Goal: Information Seeking & Learning: Find specific fact

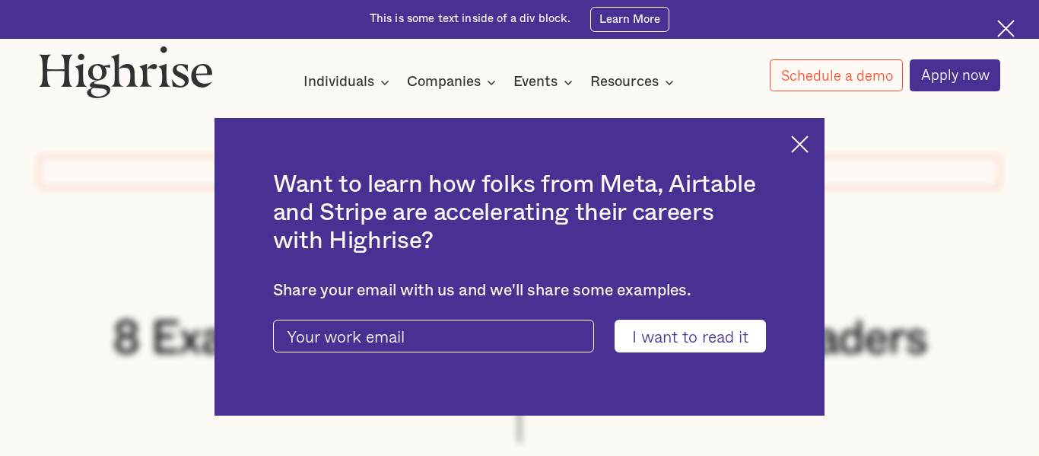
click at [787, 135] on div "Want to learn how folks from Meta, Airtable and Stripe are accelerating their c…" at bounding box center [520, 266] width 611 height 297
click at [791, 142] on img at bounding box center [799, 143] width 17 height 17
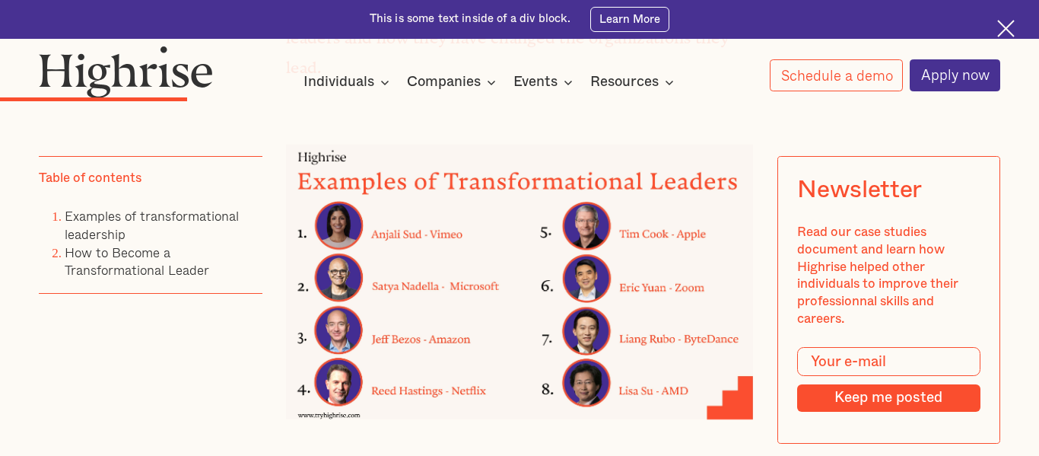
scroll to position [2039, 0]
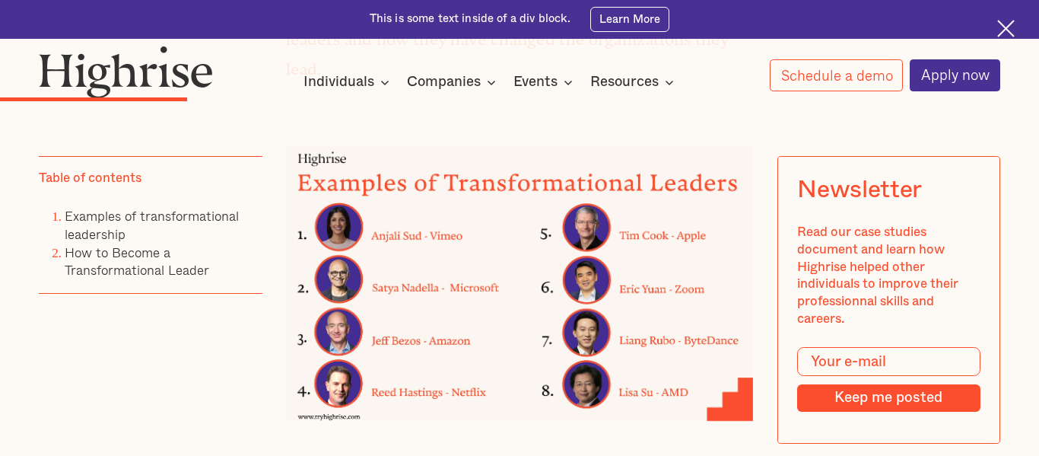
click at [447, 393] on img at bounding box center [519, 283] width 467 height 275
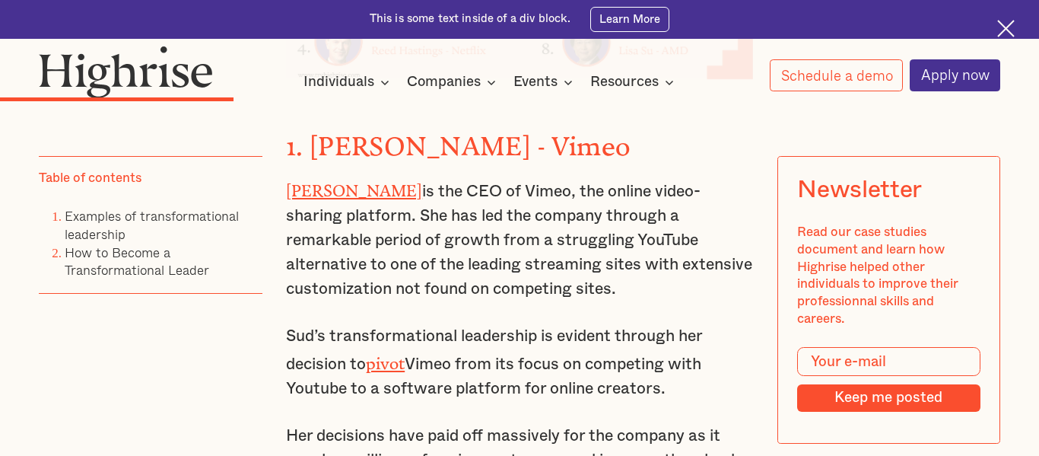
scroll to position [2383, 0]
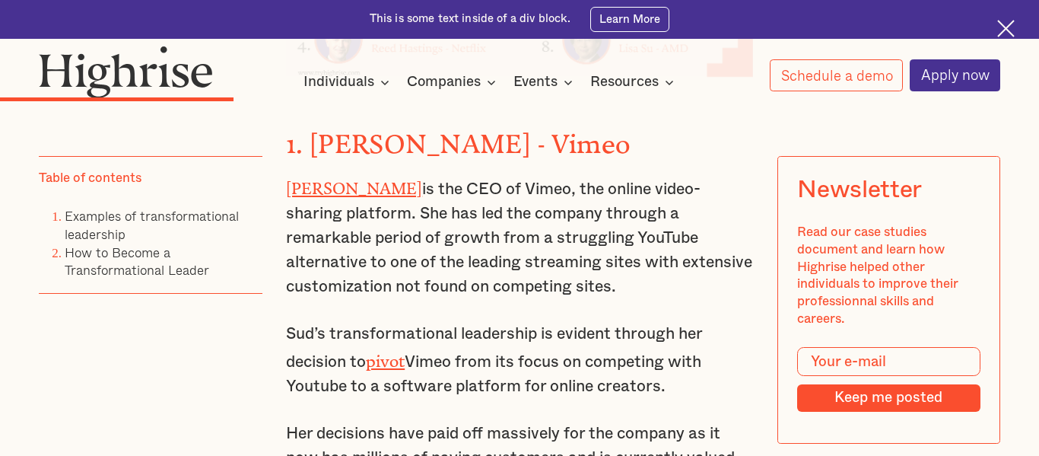
click at [483, 366] on p "Sud’s transformational leadership is evident through her decision to pivot Vime…" at bounding box center [519, 360] width 467 height 77
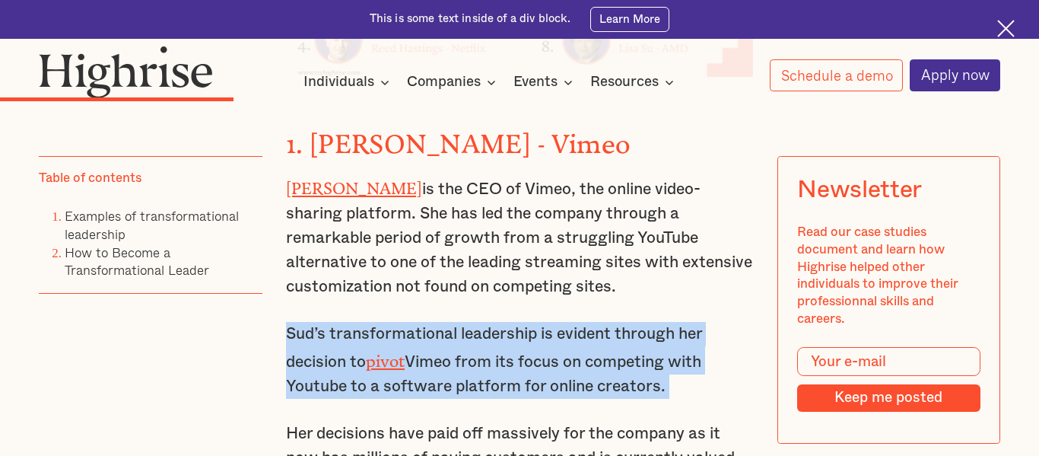
click at [483, 366] on p "Sud’s transformational leadership is evident through her decision to pivot Vime…" at bounding box center [519, 360] width 467 height 77
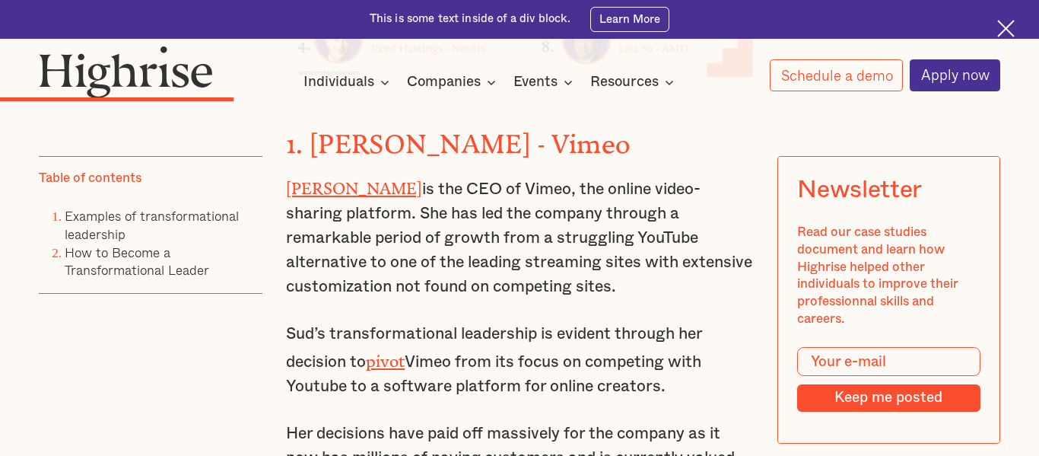
click at [483, 366] on p "Sud’s transformational leadership is evident through her decision to pivot Vime…" at bounding box center [519, 360] width 467 height 77
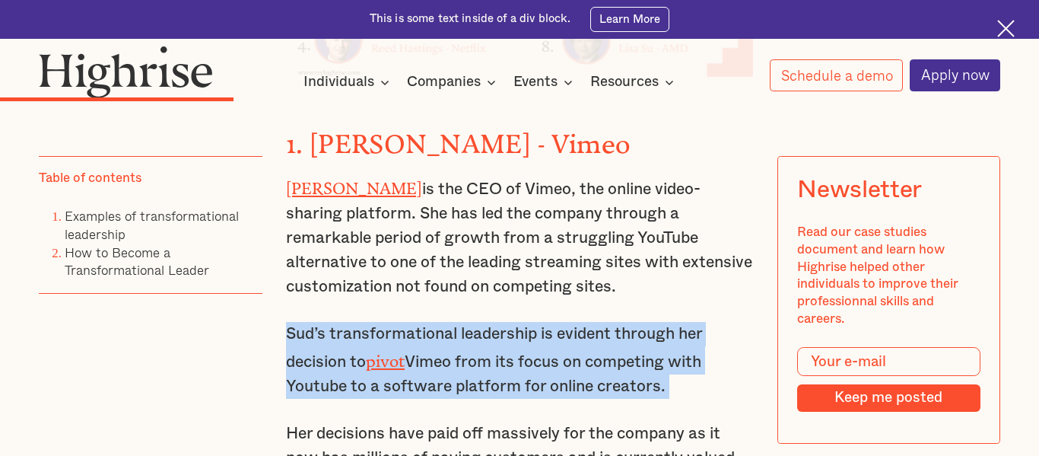
click at [483, 366] on p "Sud’s transformational leadership is evident through her decision to pivot Vime…" at bounding box center [519, 360] width 467 height 77
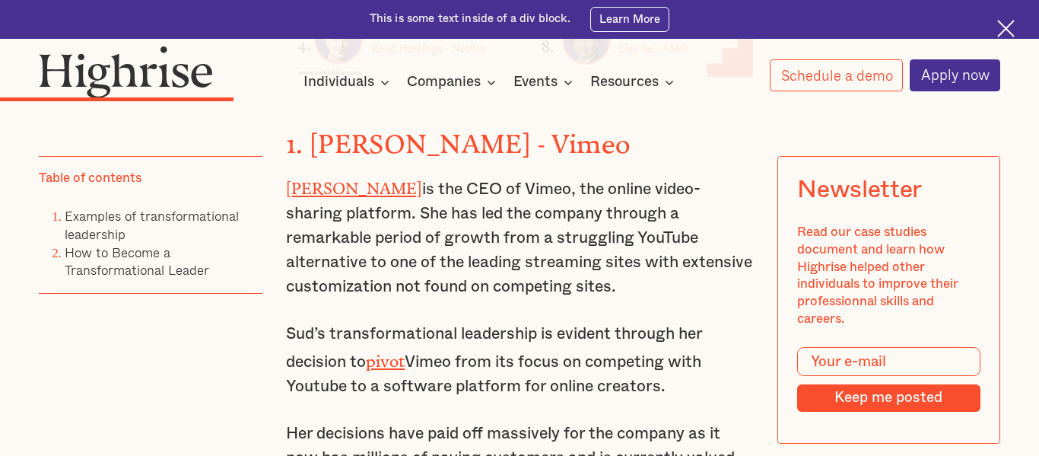
click at [483, 366] on p "Sud’s transformational leadership is evident through her decision to pivot Vime…" at bounding box center [519, 360] width 467 height 77
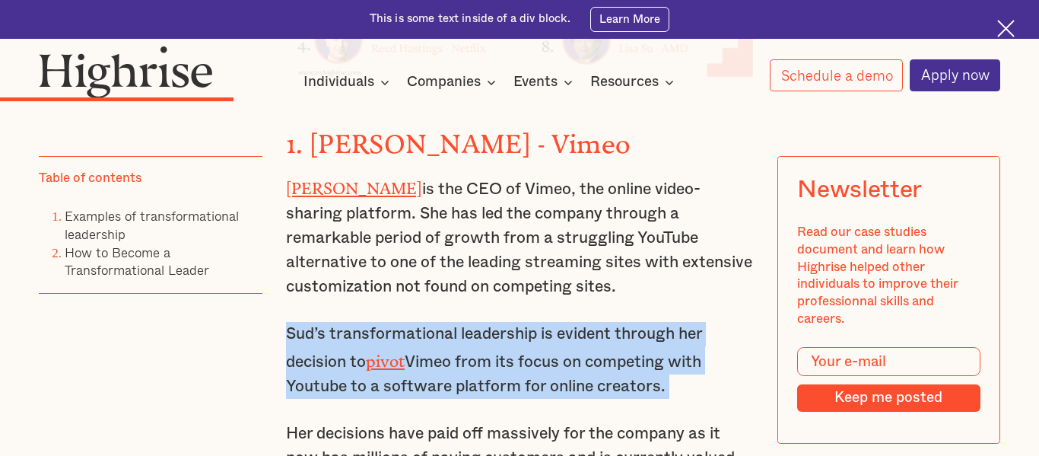
click at [483, 366] on p "Sud’s transformational leadership is evident through her decision to pivot Vime…" at bounding box center [519, 360] width 467 height 77
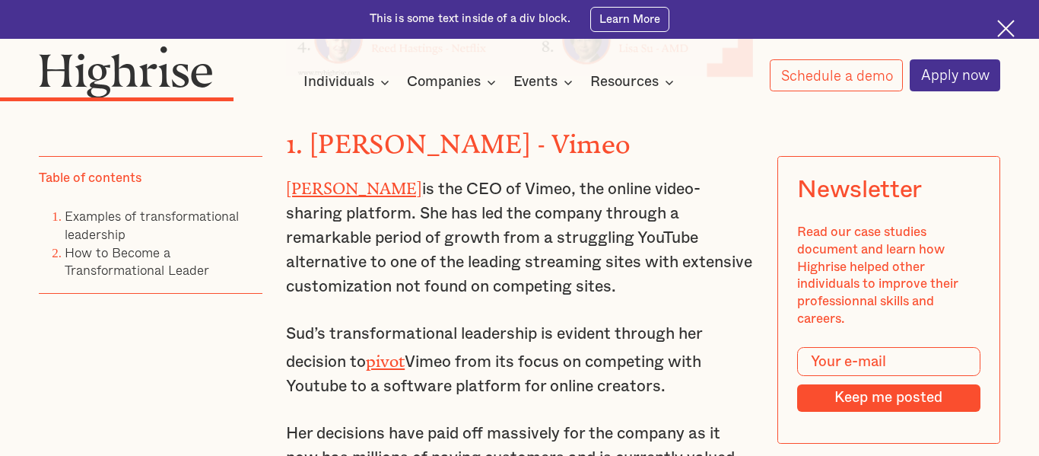
click at [483, 366] on p "Sud’s transformational leadership is evident through her decision to pivot Vime…" at bounding box center [519, 360] width 467 height 77
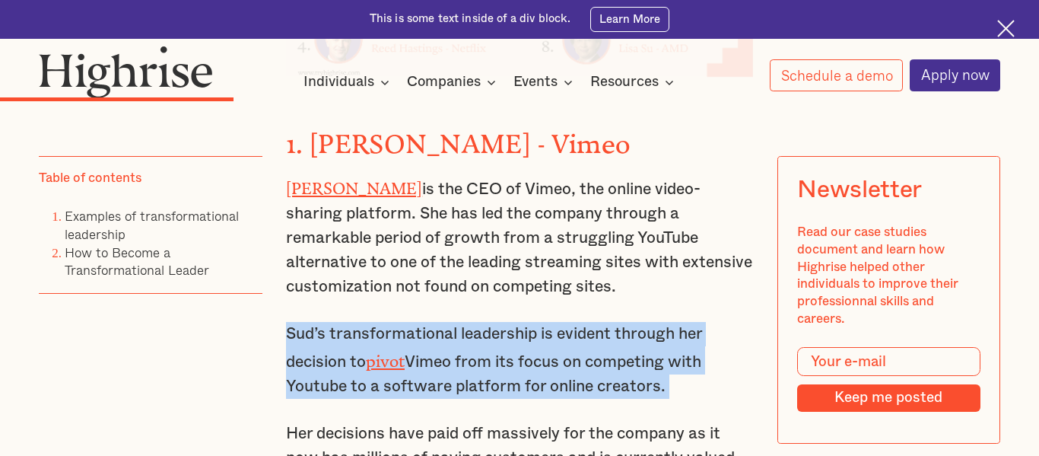
click at [483, 366] on p "Sud’s transformational leadership is evident through her decision to pivot Vime…" at bounding box center [519, 360] width 467 height 77
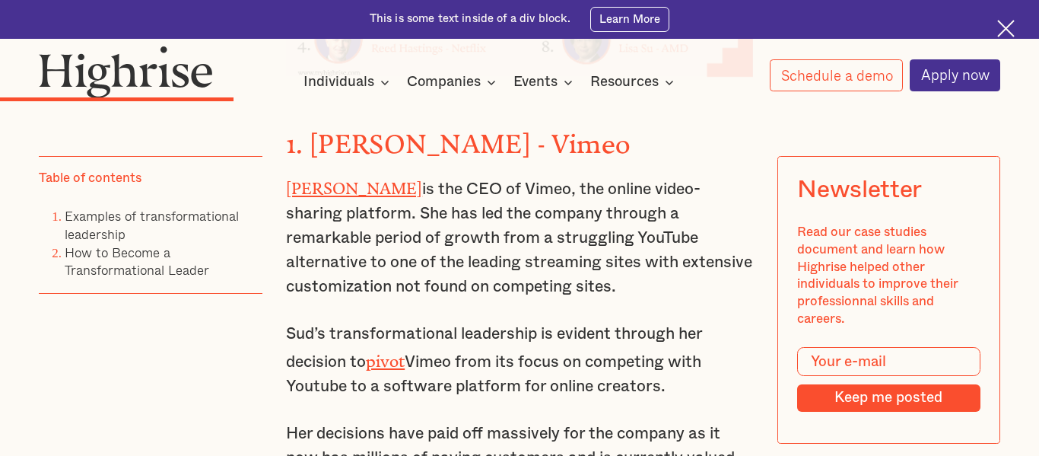
drag, startPoint x: 306, startPoint y: 143, endPoint x: 385, endPoint y: 155, distance: 80.1
click at [385, 155] on h3 "1. [PERSON_NAME] - Vimeo" at bounding box center [519, 142] width 467 height 40
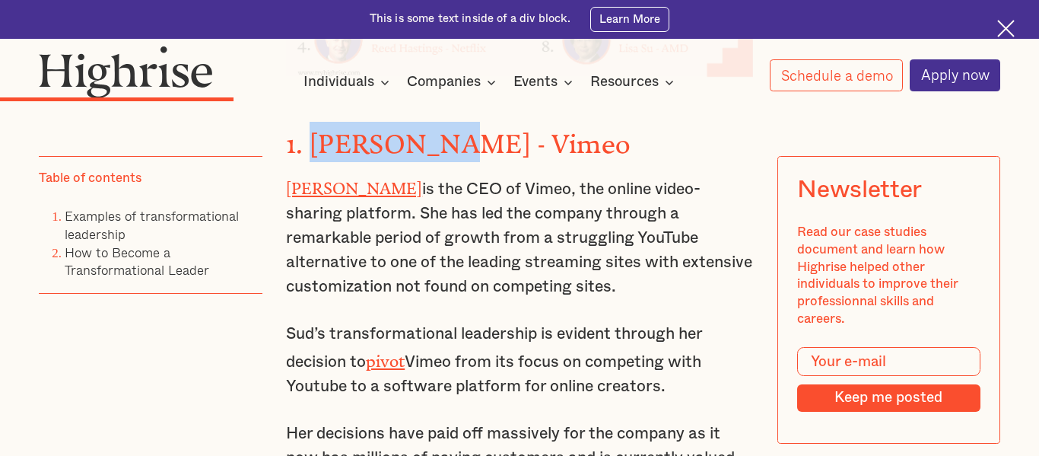
drag, startPoint x: 430, startPoint y: 151, endPoint x: 313, endPoint y: 145, distance: 116.6
click at [313, 145] on h3 "1. [PERSON_NAME] - Vimeo" at bounding box center [519, 142] width 467 height 40
copy strong "[PERSON_NAME]"
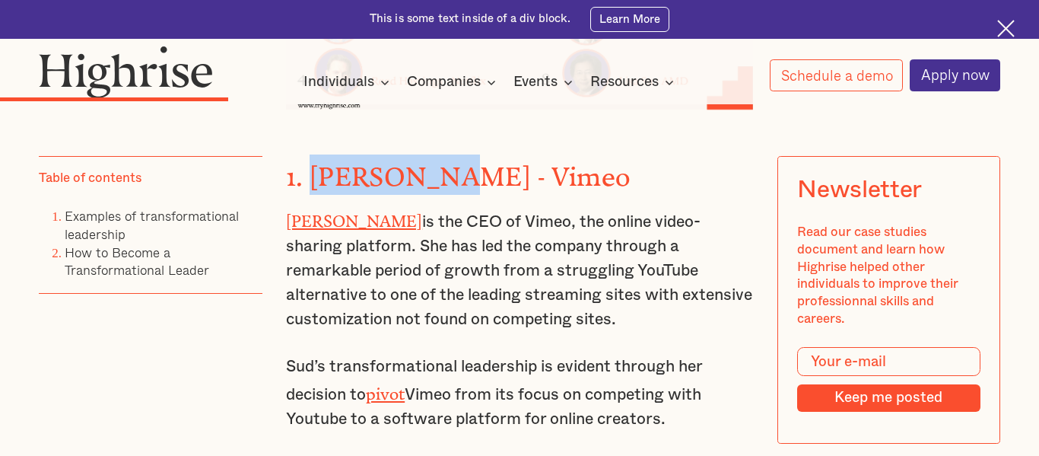
scroll to position [2353, 0]
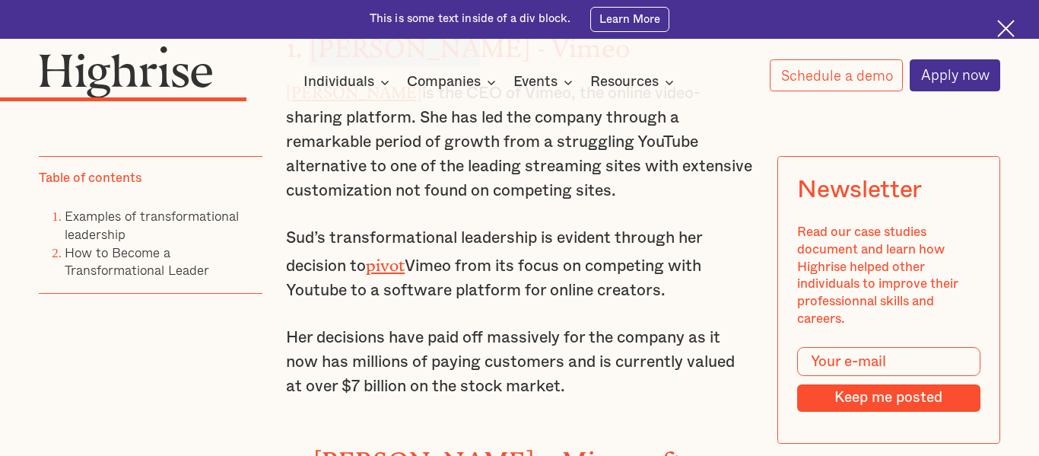
click at [529, 180] on p "[PERSON_NAME] is the CEO of Vimeo, the online video-sharing platform. She has l…" at bounding box center [519, 141] width 467 height 126
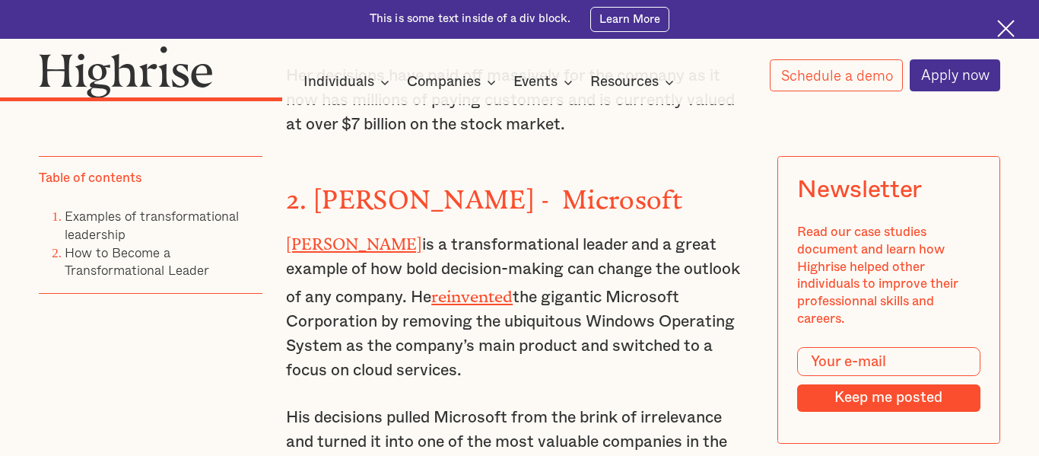
scroll to position [2744, 0]
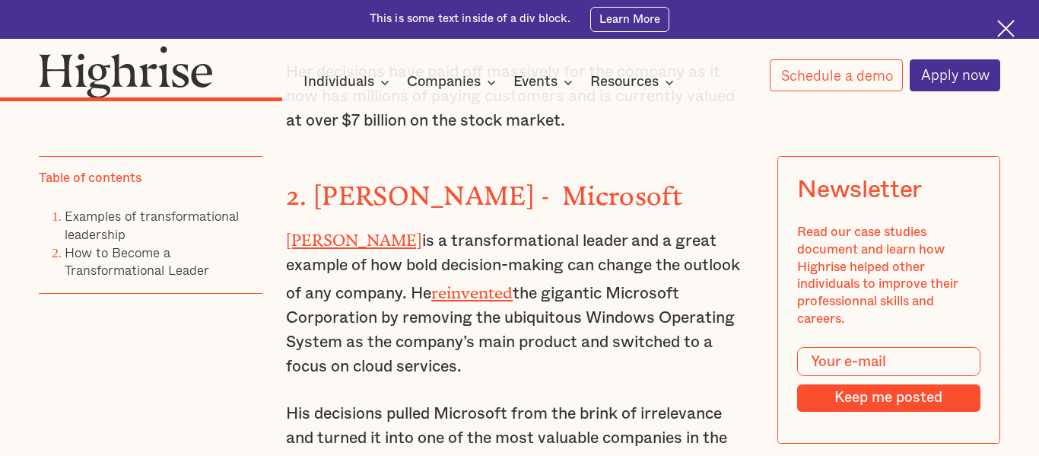
click at [387, 202] on h3 "2. [PERSON_NAME] - Microsoft" at bounding box center [519, 193] width 467 height 40
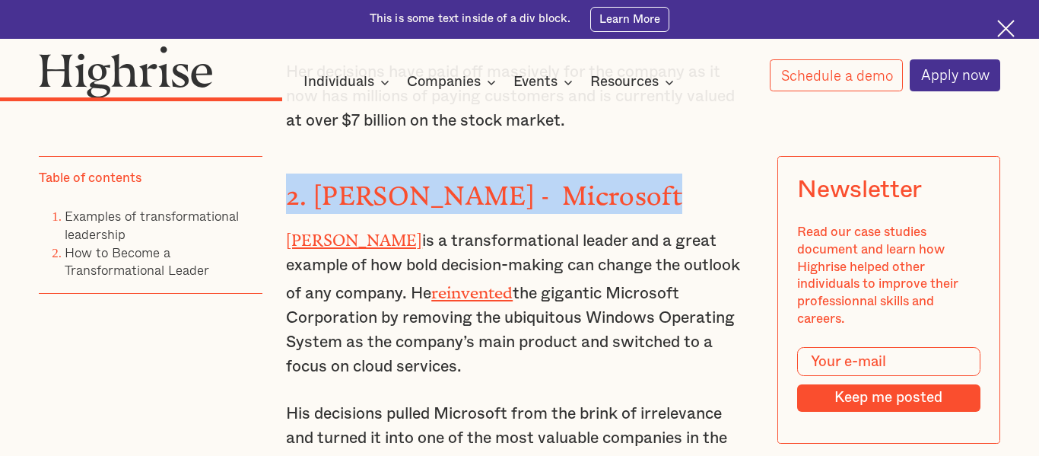
click at [387, 202] on h3 "2. [PERSON_NAME] - Microsoft" at bounding box center [519, 193] width 467 height 40
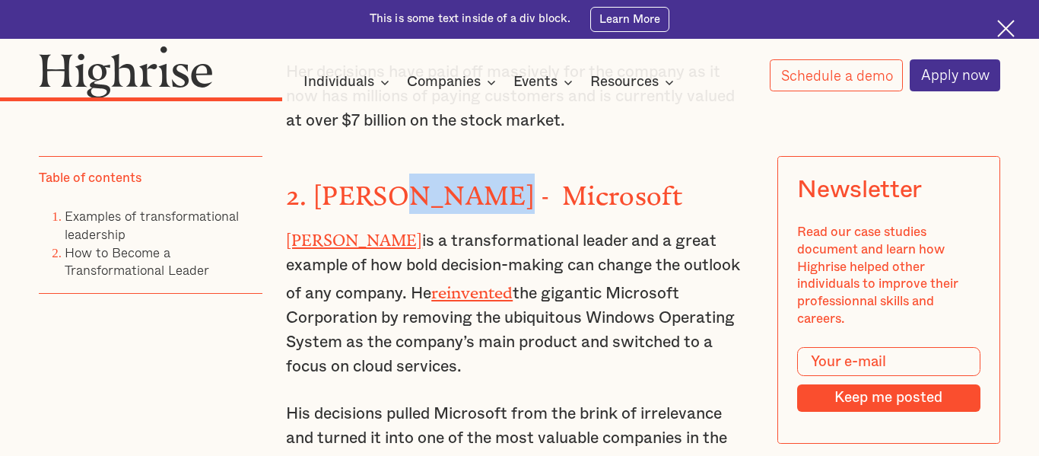
click at [387, 202] on h3 "2. [PERSON_NAME] - Microsoft" at bounding box center [519, 193] width 467 height 40
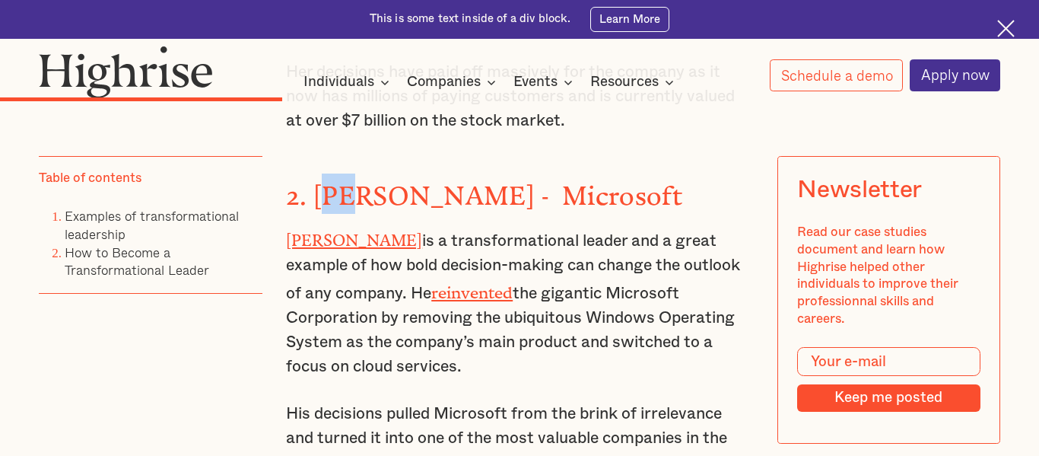
drag, startPoint x: 324, startPoint y: 199, endPoint x: 350, endPoint y: 202, distance: 26.0
click at [350, 202] on h3 "2. [PERSON_NAME] - Microsoft" at bounding box center [519, 193] width 467 height 40
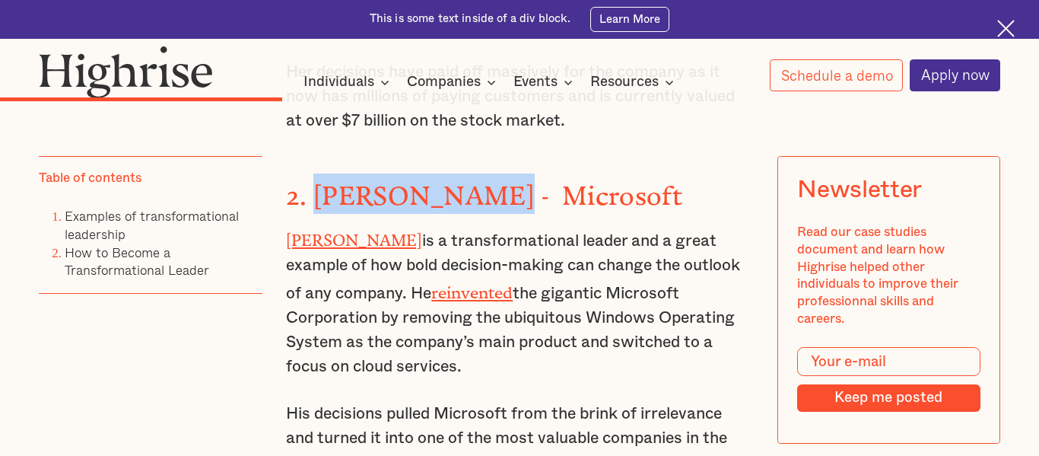
drag, startPoint x: 314, startPoint y: 200, endPoint x: 475, endPoint y: 199, distance: 160.5
click at [475, 199] on h3 "2. [PERSON_NAME] - Microsoft" at bounding box center [519, 193] width 467 height 40
copy strong "[PERSON_NAME]"
click at [475, 199] on h3 "2. [PERSON_NAME] - Microsoft" at bounding box center [519, 193] width 467 height 40
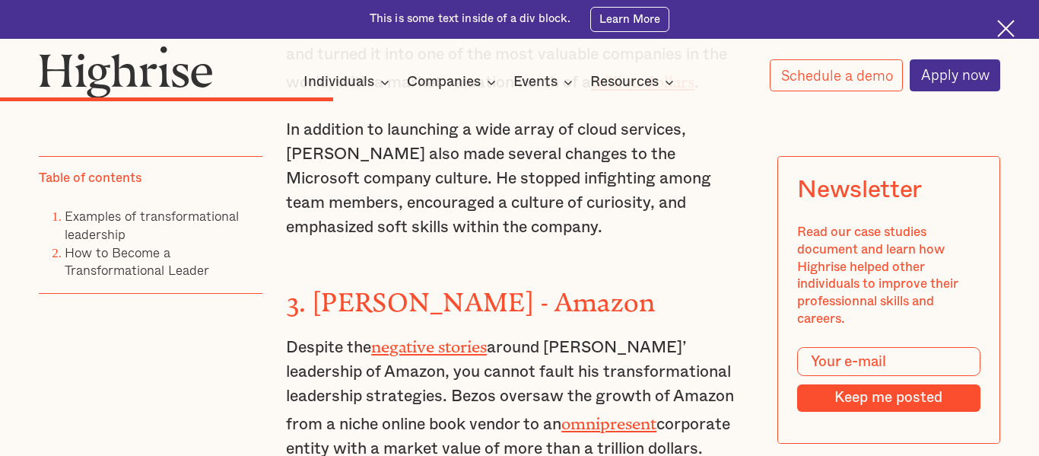
scroll to position [3135, 0]
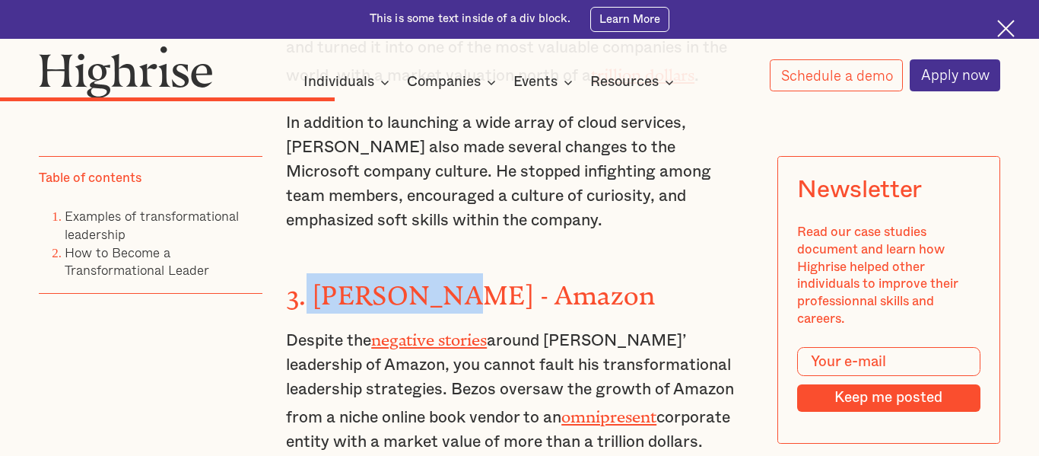
drag, startPoint x: 308, startPoint y: 301, endPoint x: 431, endPoint y: 300, distance: 122.5
click at [431, 300] on h3 "3. [PERSON_NAME] - Amazon" at bounding box center [519, 293] width 467 height 40
drag, startPoint x: 308, startPoint y: 300, endPoint x: 437, endPoint y: 308, distance: 129.6
click at [437, 308] on h3 "3. [PERSON_NAME] - Amazon" at bounding box center [519, 293] width 467 height 40
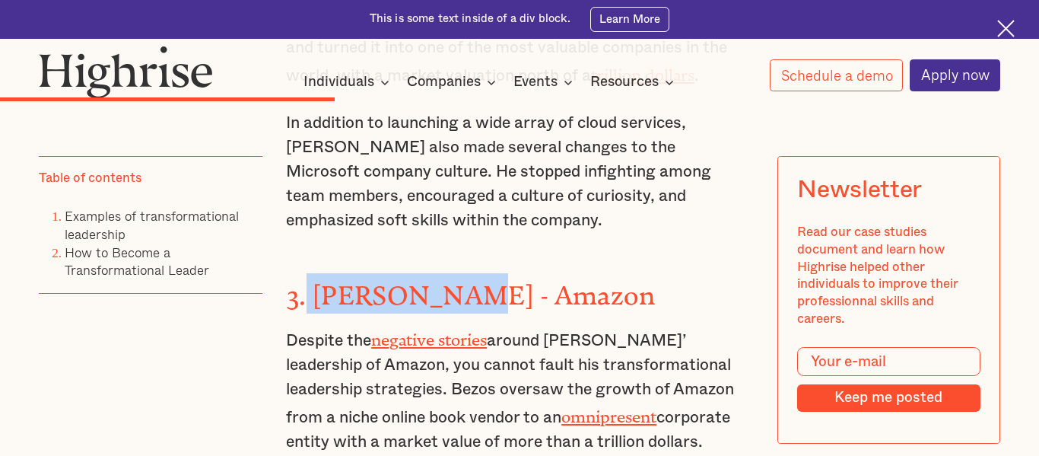
copy strong "[PERSON_NAME]"
click at [437, 308] on h3 "3. [PERSON_NAME] - Amazon" at bounding box center [519, 293] width 467 height 40
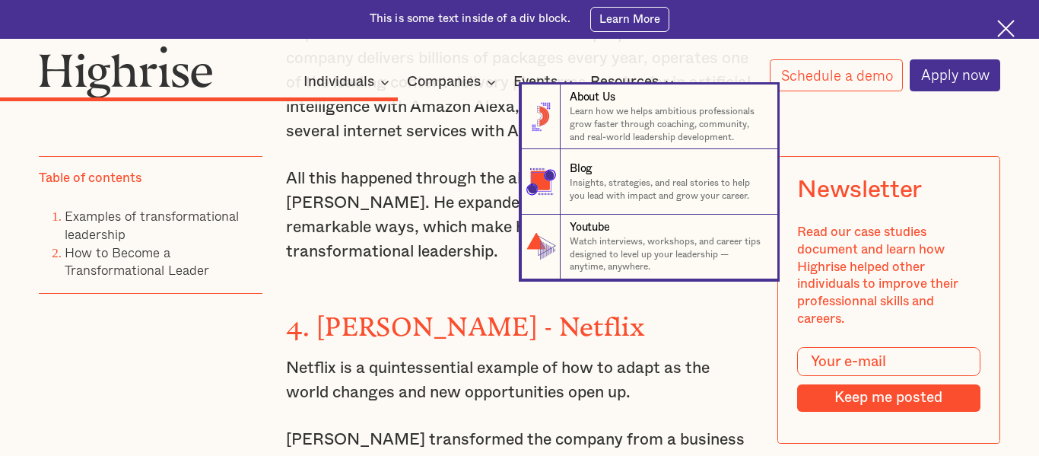
scroll to position [3615, 0]
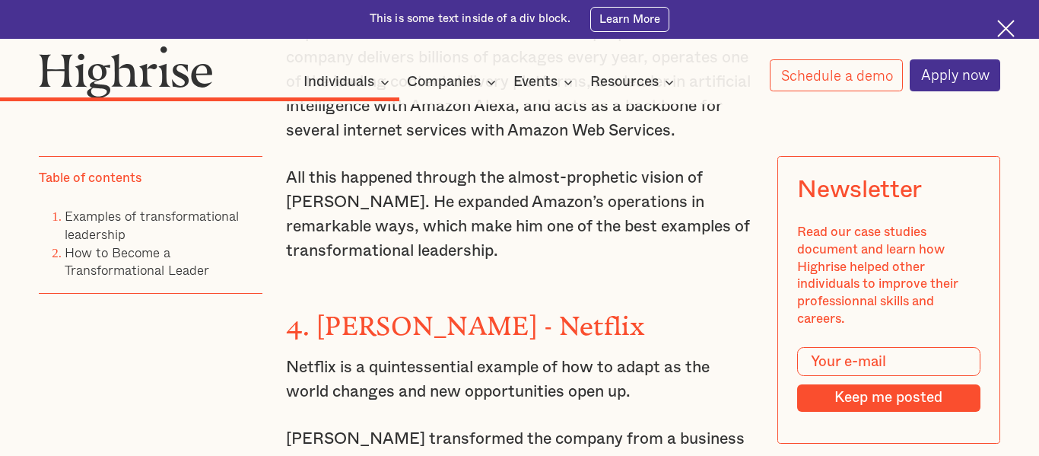
click at [407, 323] on strong "4. [PERSON_NAME] - Netflix" at bounding box center [465, 319] width 358 height 16
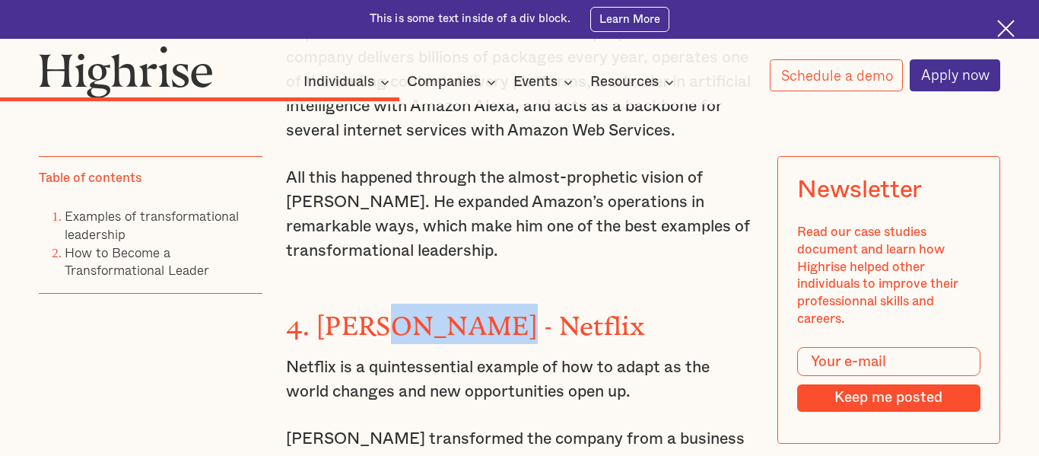
click at [407, 323] on strong "4. [PERSON_NAME] - Netflix" at bounding box center [465, 319] width 358 height 16
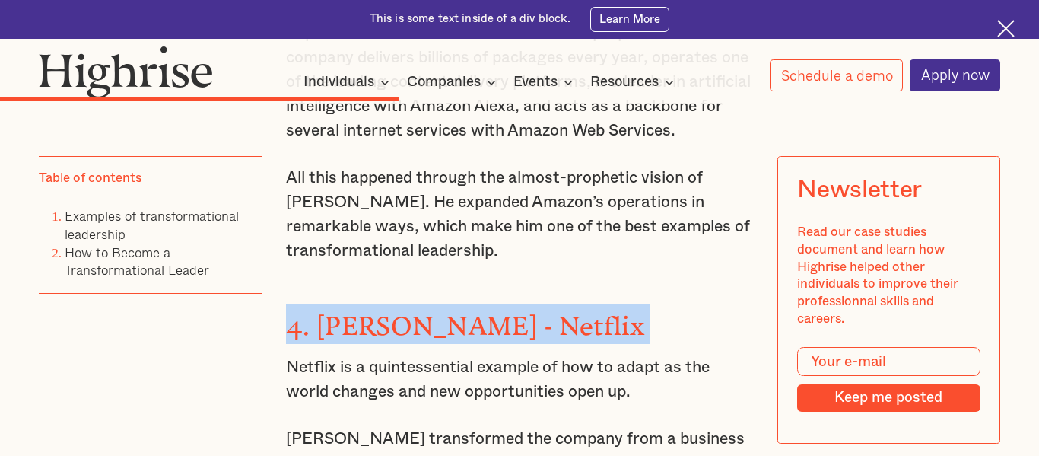
click at [407, 323] on strong "4. [PERSON_NAME] - Netflix" at bounding box center [465, 319] width 358 height 16
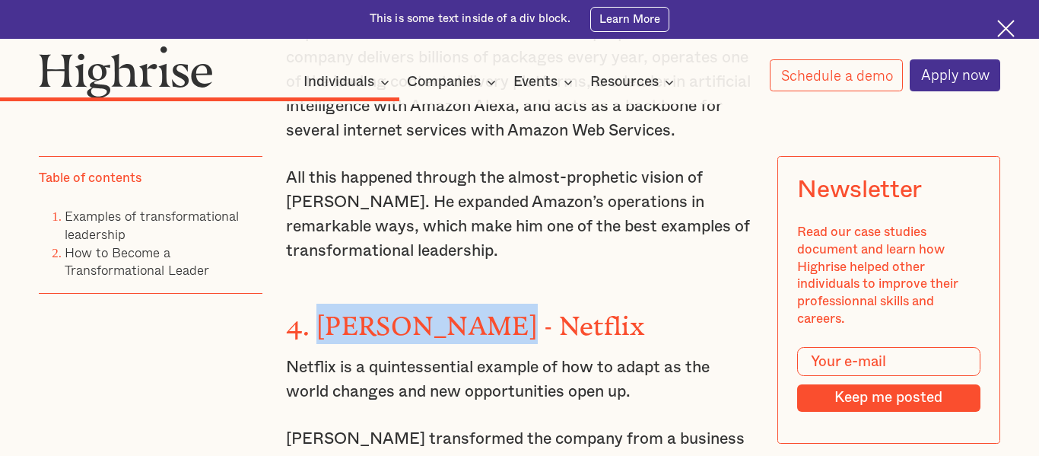
drag, startPoint x: 320, startPoint y: 323, endPoint x: 485, endPoint y: 320, distance: 165.1
click at [485, 320] on strong "4. [PERSON_NAME] - Netflix" at bounding box center [465, 319] width 358 height 16
copy strong "[PERSON_NAME]"
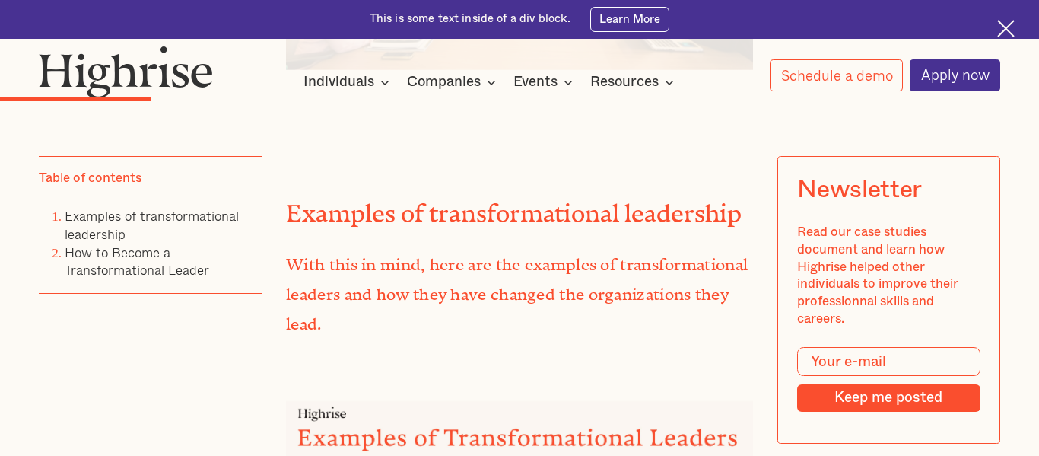
scroll to position [1787, 0]
